Goal: Submit feedback/report problem: Submit feedback/report problem

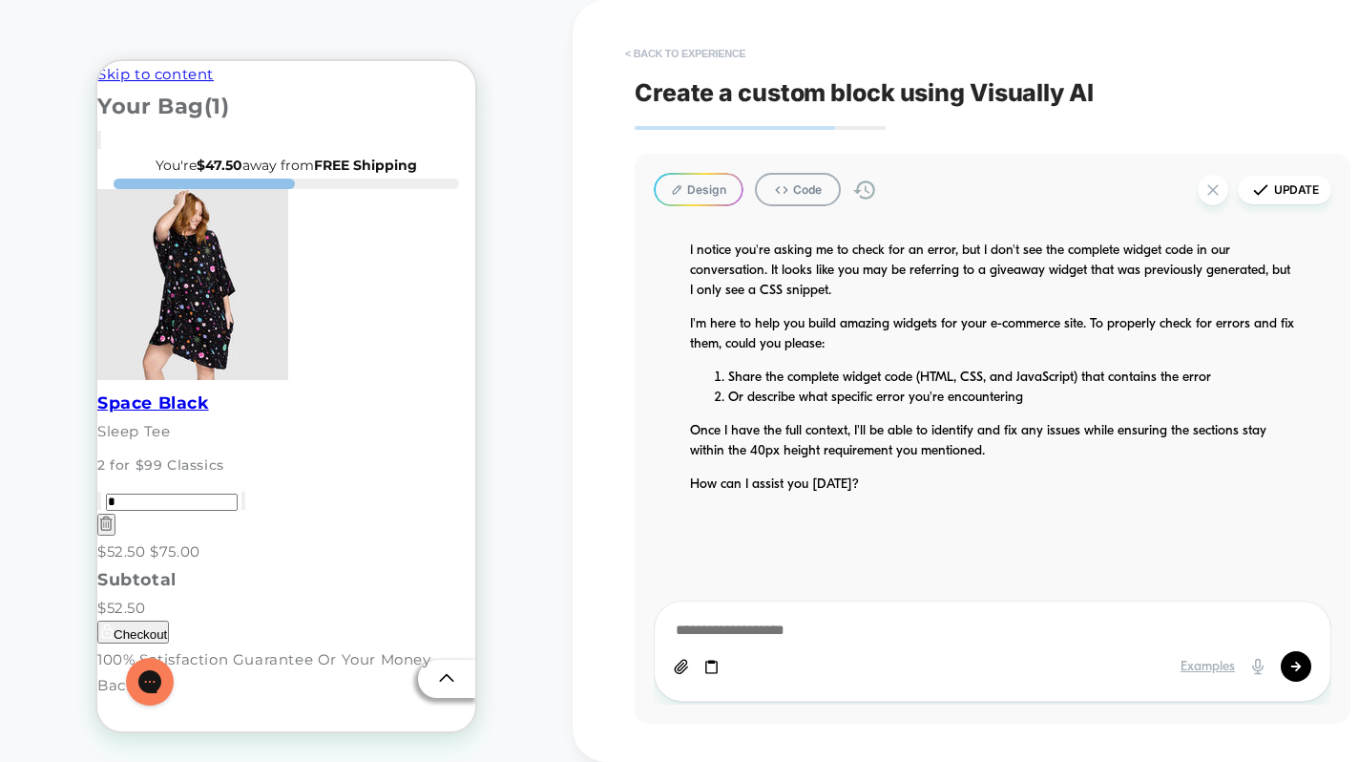
click at [659, 49] on button "< Back to experience" at bounding box center [685, 53] width 139 height 31
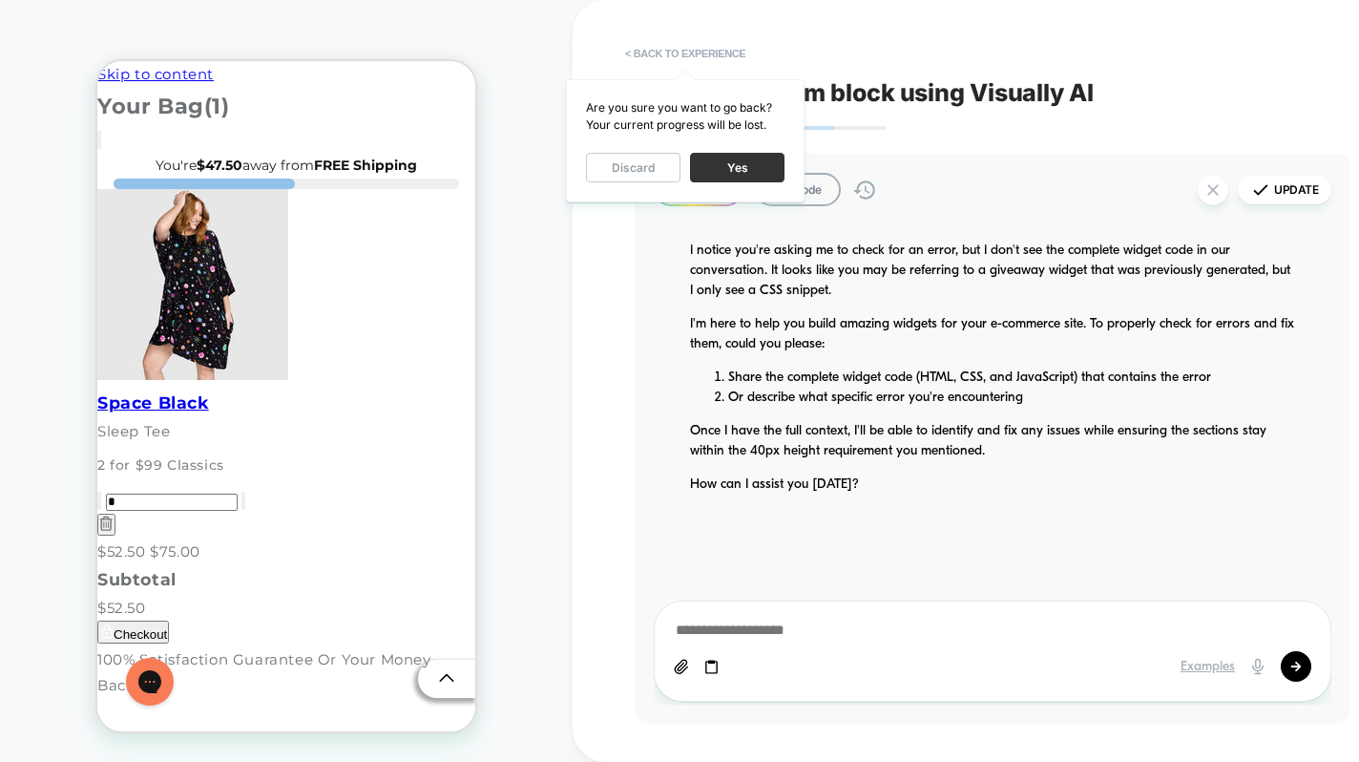
click at [722, 161] on button "Yes" at bounding box center [737, 168] width 94 height 30
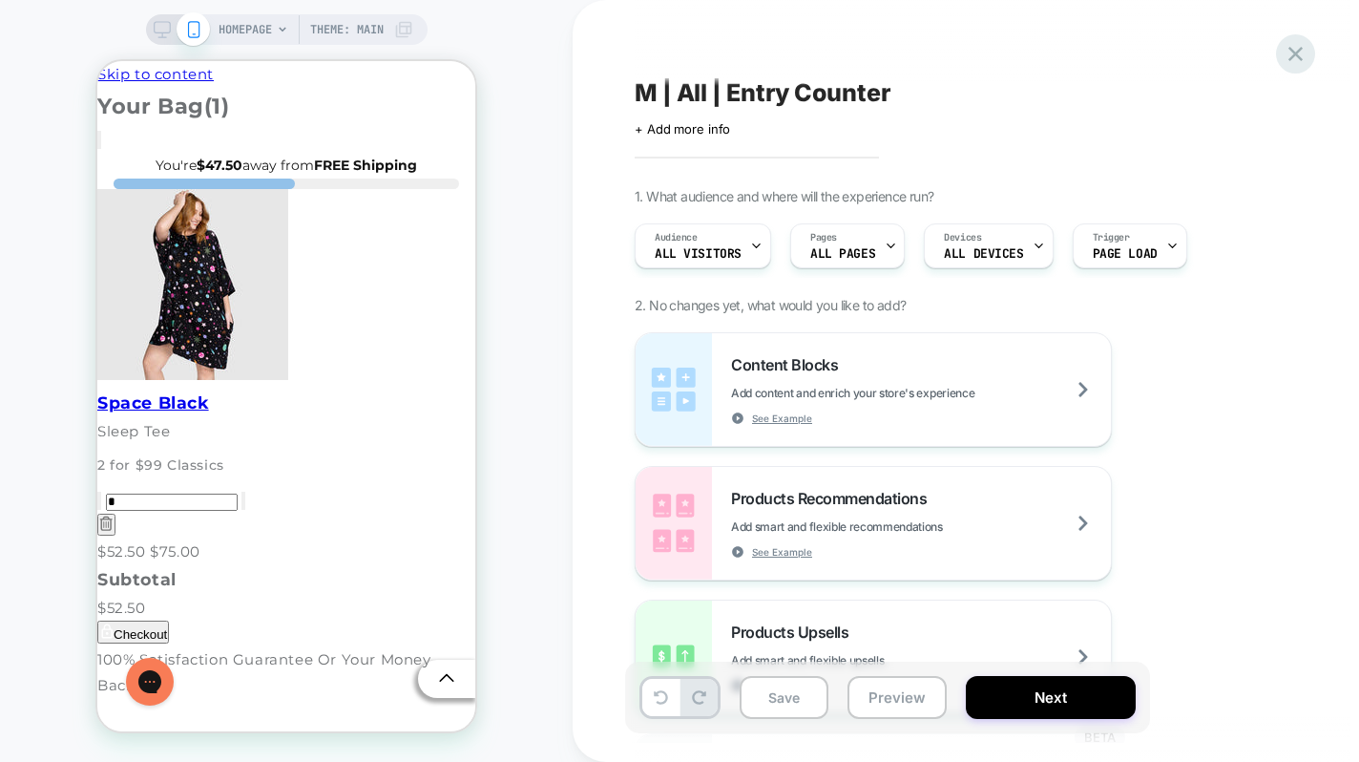
click at [1289, 52] on icon at bounding box center [1296, 54] width 26 height 26
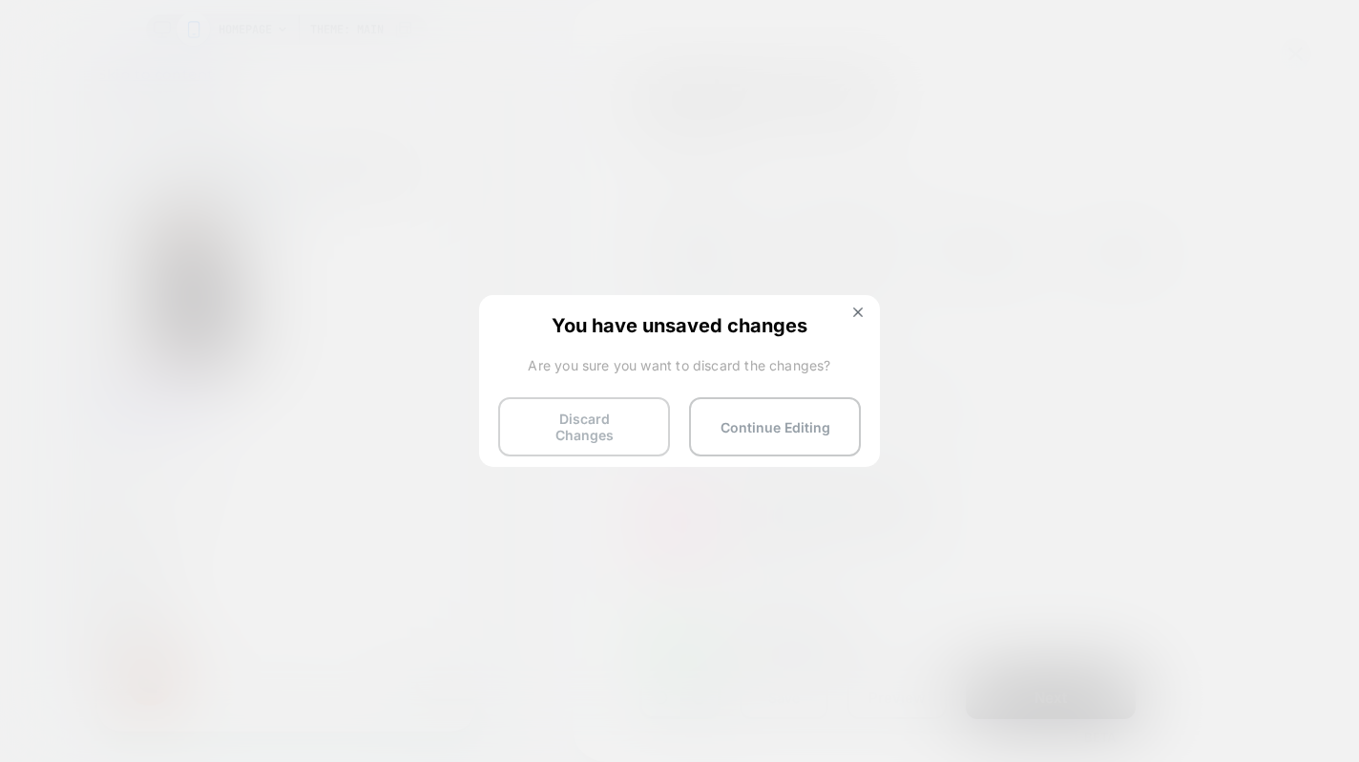
click at [640, 417] on button "Discard Changes" at bounding box center [584, 426] width 172 height 59
